Goal: Navigation & Orientation: Understand site structure

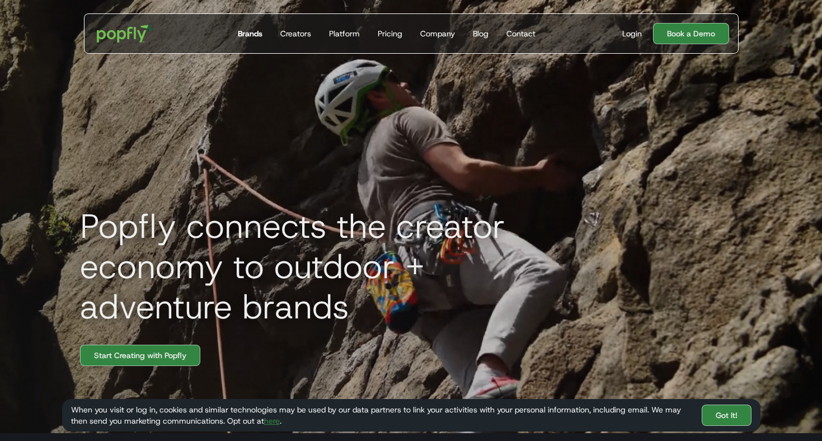
click at [246, 37] on div "Brands" at bounding box center [250, 33] width 25 height 11
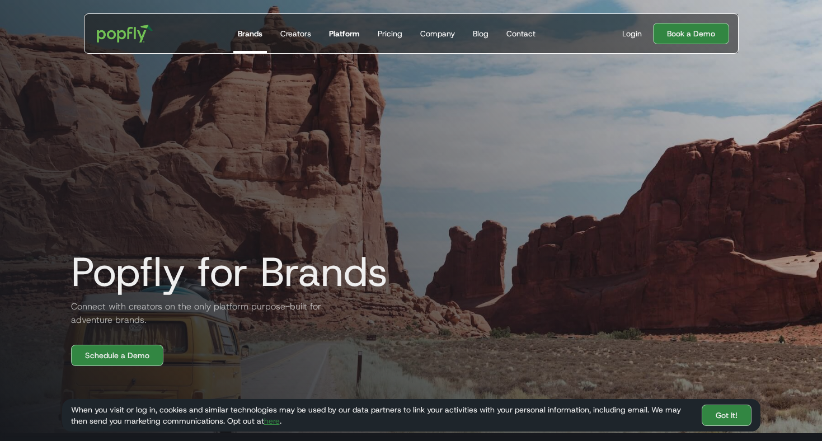
click at [354, 32] on div "Platform" at bounding box center [344, 33] width 31 height 11
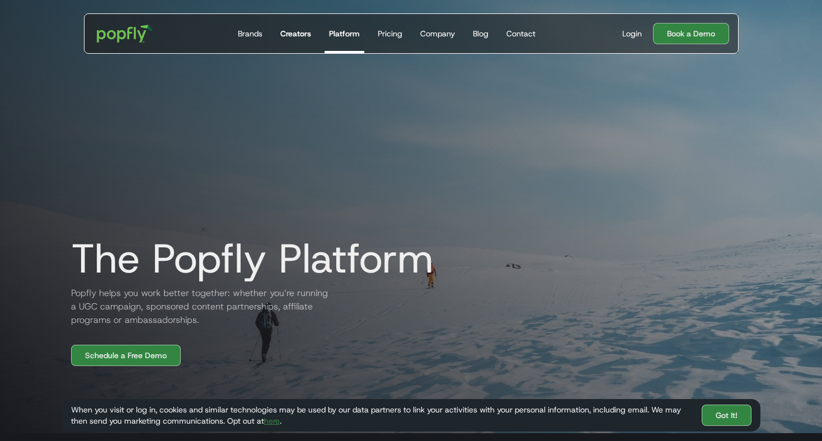
click at [307, 37] on div "Creators" at bounding box center [295, 33] width 31 height 11
